Goal: Transaction & Acquisition: Subscribe to service/newsletter

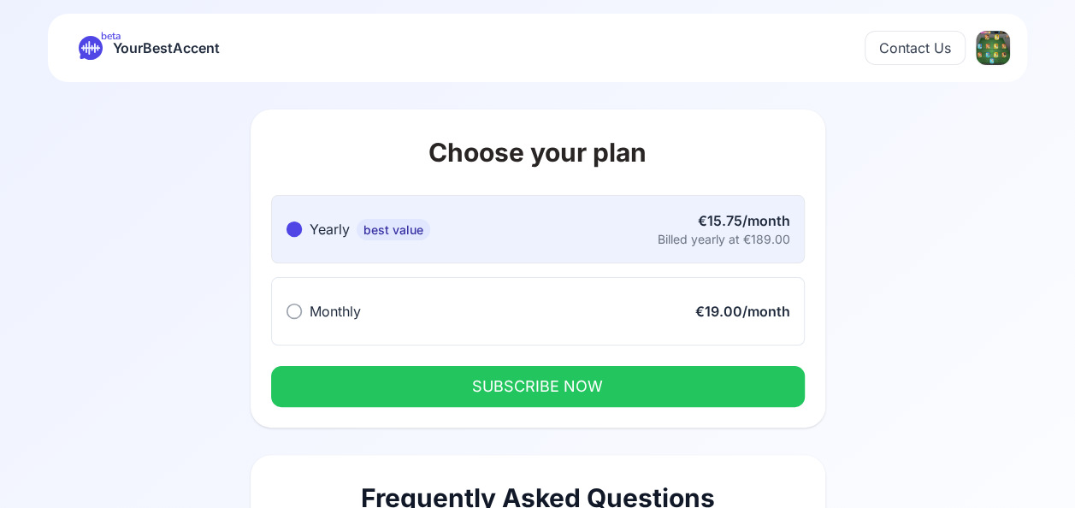
drag, startPoint x: 0, startPoint y: 0, endPoint x: 448, endPoint y: 322, distance: 551.8
click at [449, 322] on button "Monthly Monthly €19.00/month" at bounding box center [538, 311] width 534 height 68
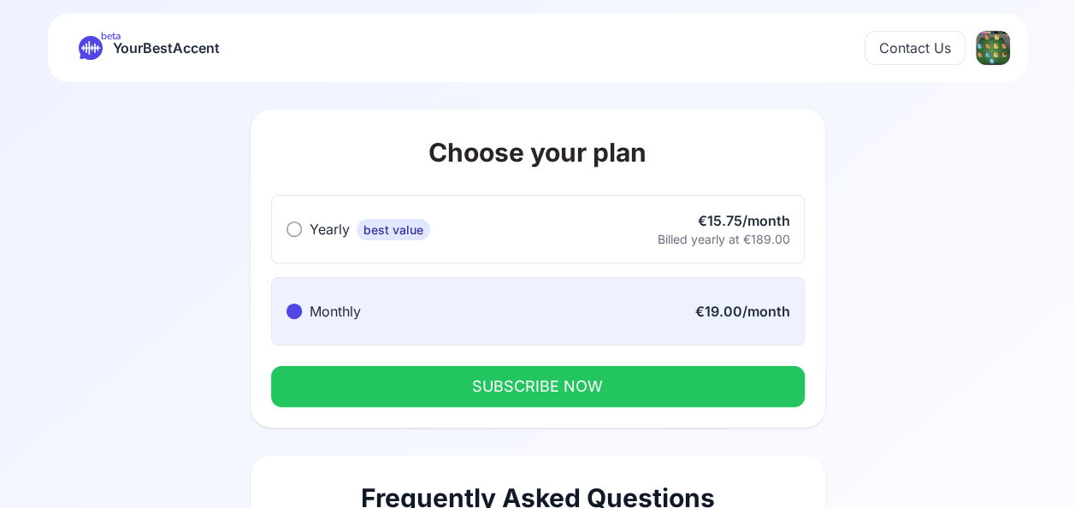
click at [418, 318] on button "Monthly Monthly €19.00/month" at bounding box center [538, 311] width 534 height 68
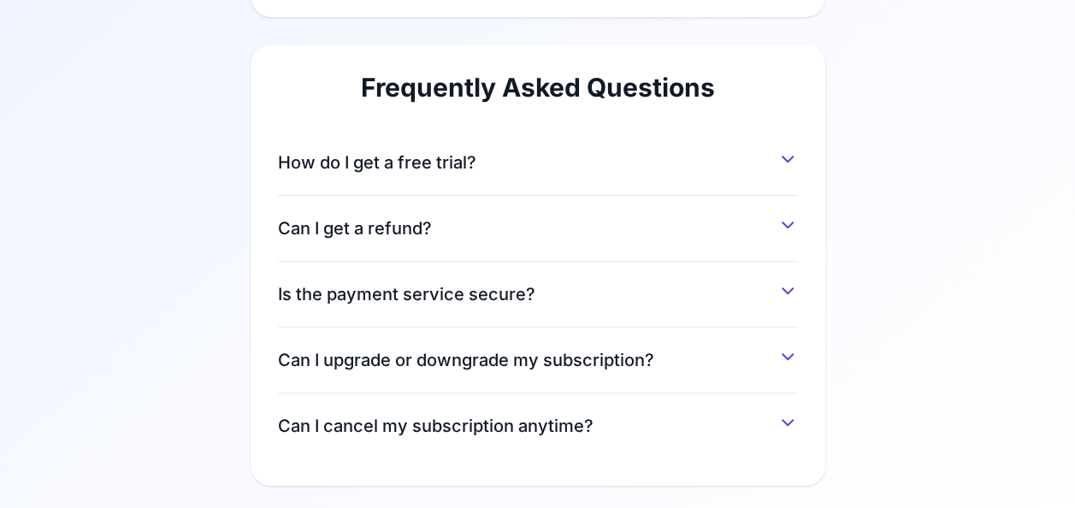
scroll to position [414, 0]
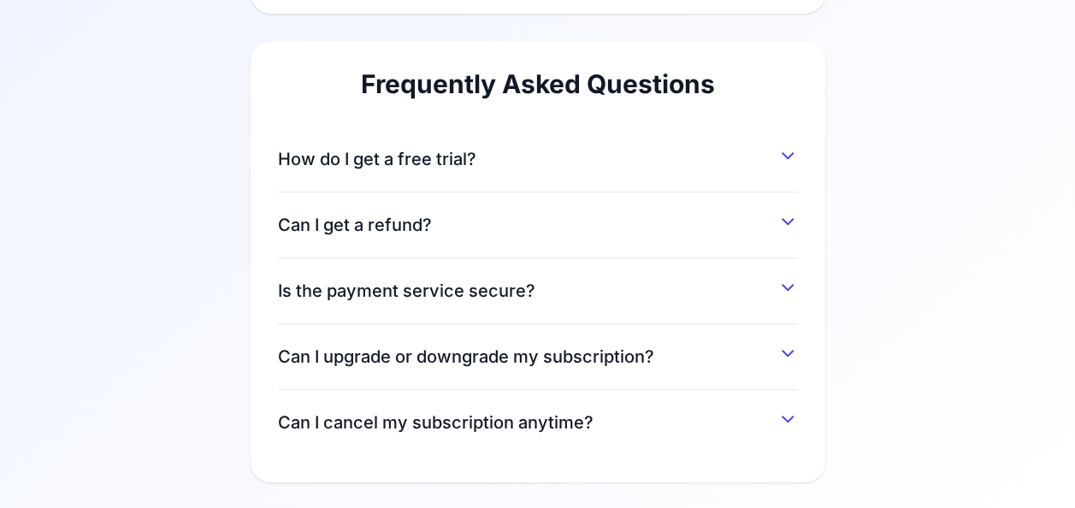
click at [351, 158] on span "How do I get a free trial?" at bounding box center [377, 159] width 198 height 24
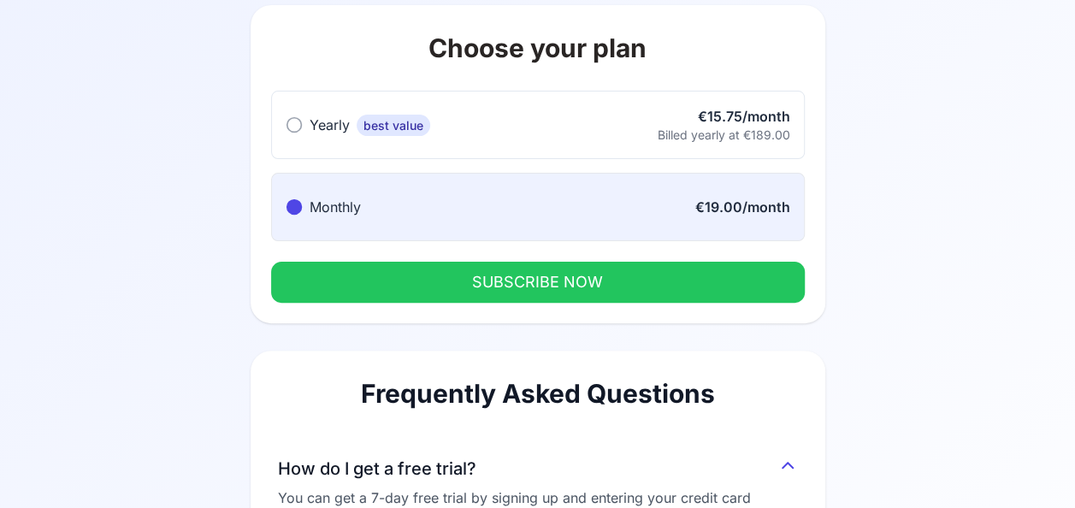
scroll to position [0, 0]
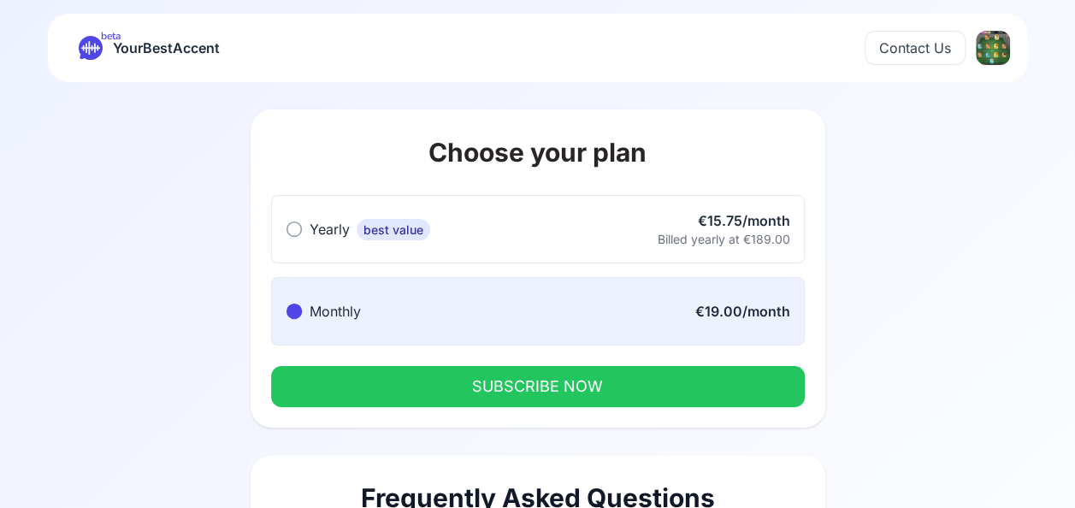
click at [316, 313] on span "Monthly" at bounding box center [335, 311] width 51 height 17
click at [495, 383] on button "SUBSCRIBE NOW" at bounding box center [538, 386] width 534 height 41
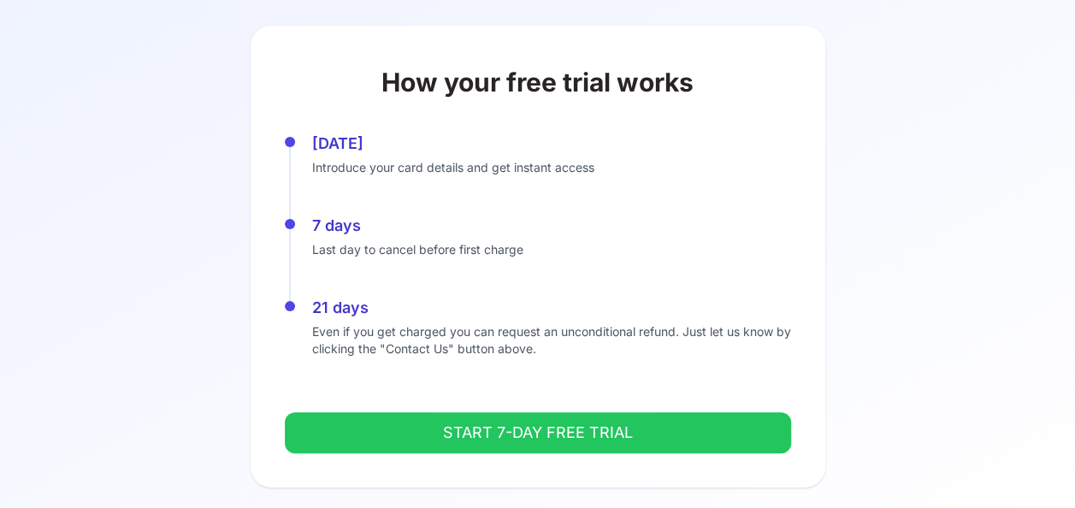
scroll to position [91, 0]
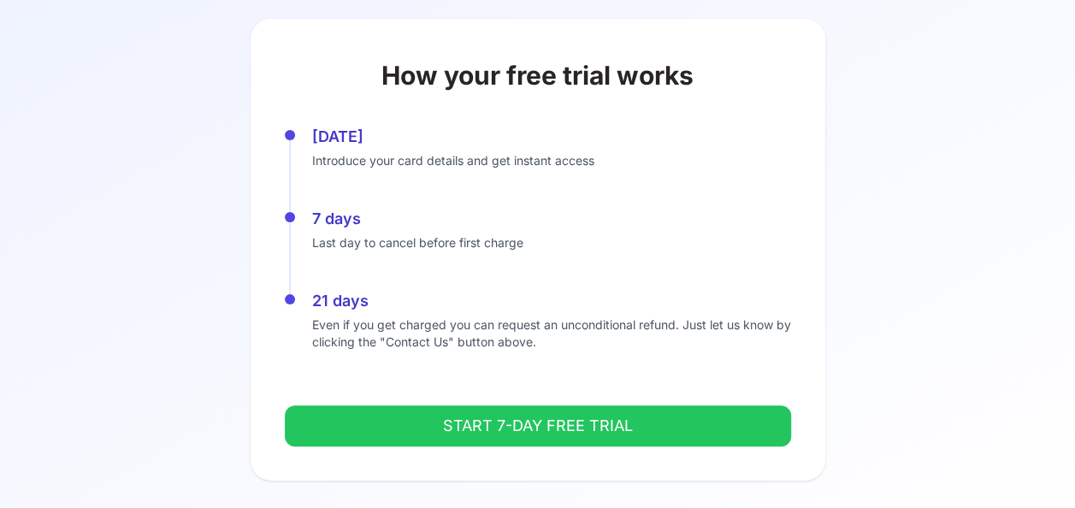
click at [556, 426] on button "START 7-DAY FREE TRIAL" at bounding box center [538, 426] width 507 height 41
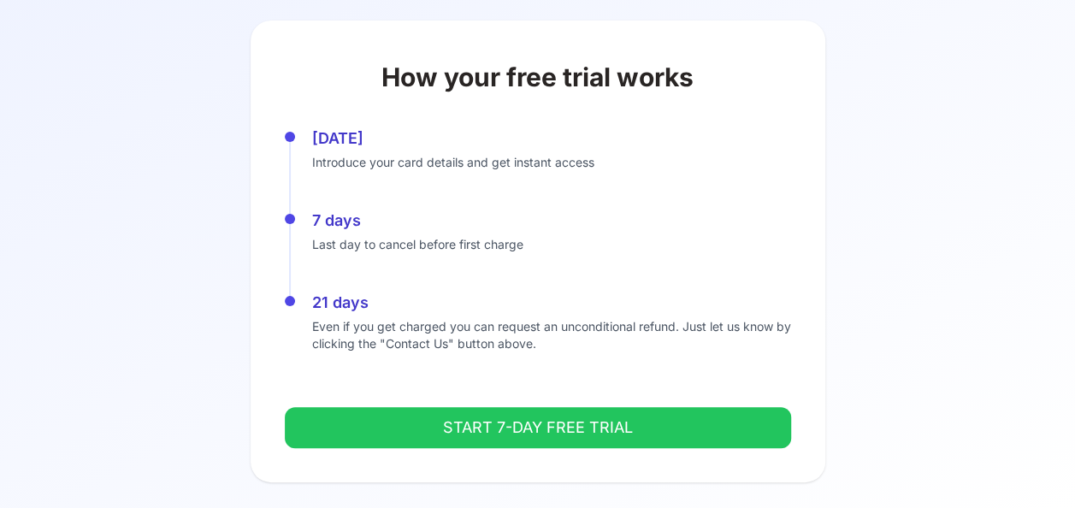
scroll to position [91, 0]
